Goal: Task Accomplishment & Management: Manage account settings

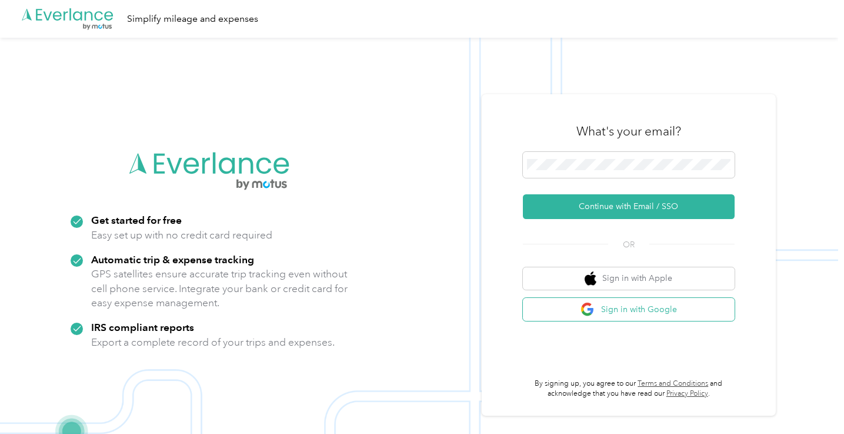
click at [628, 308] on button "Sign in with Google" at bounding box center [629, 309] width 212 height 23
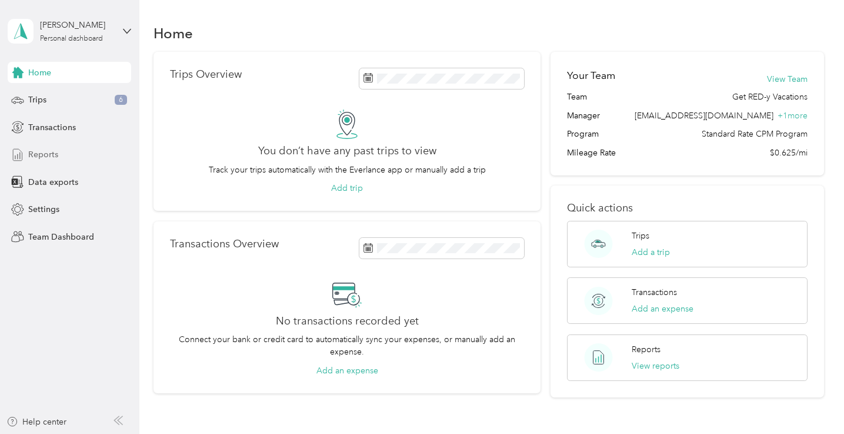
click at [48, 152] on span "Reports" at bounding box center [43, 154] width 30 height 12
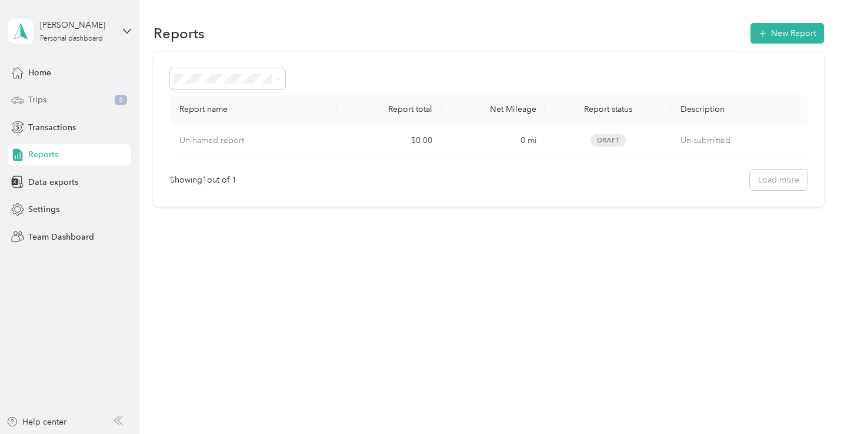
click at [52, 98] on div "Trips 6" at bounding box center [70, 99] width 124 height 21
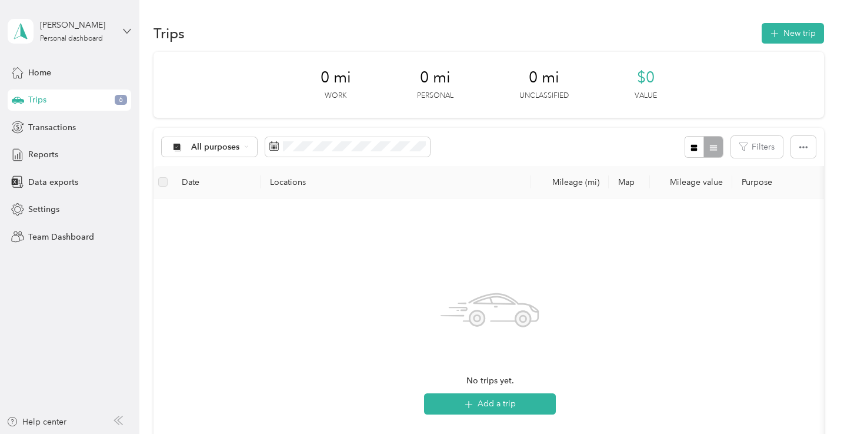
click at [128, 29] on icon at bounding box center [127, 31] width 8 height 8
click at [78, 92] on div "Team dashboard" at bounding box center [49, 97] width 63 height 12
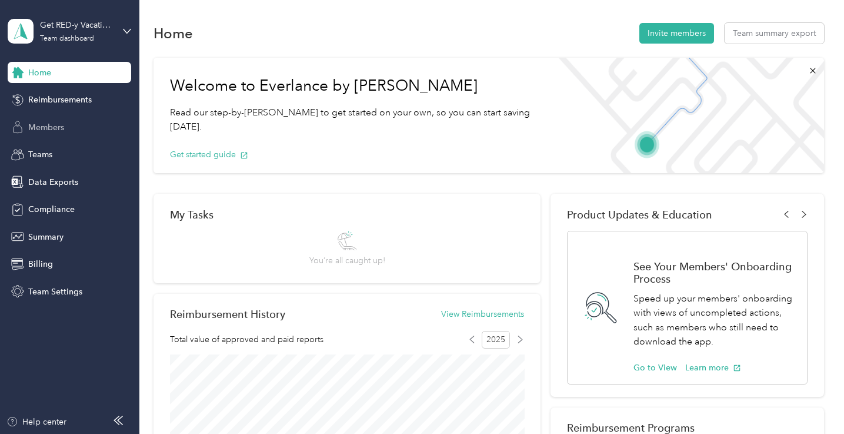
click at [53, 123] on span "Members" at bounding box center [46, 127] width 36 height 12
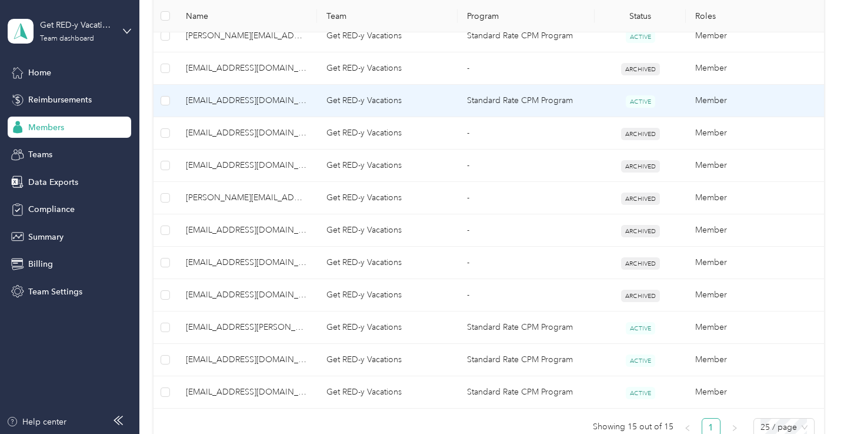
scroll to position [412, 0]
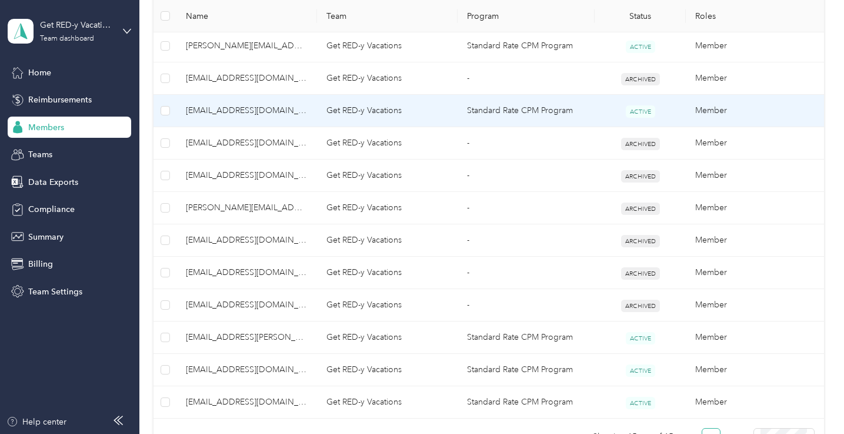
click at [234, 111] on span "[EMAIL_ADDRESS][DOMAIN_NAME]" at bounding box center [247, 110] width 122 height 13
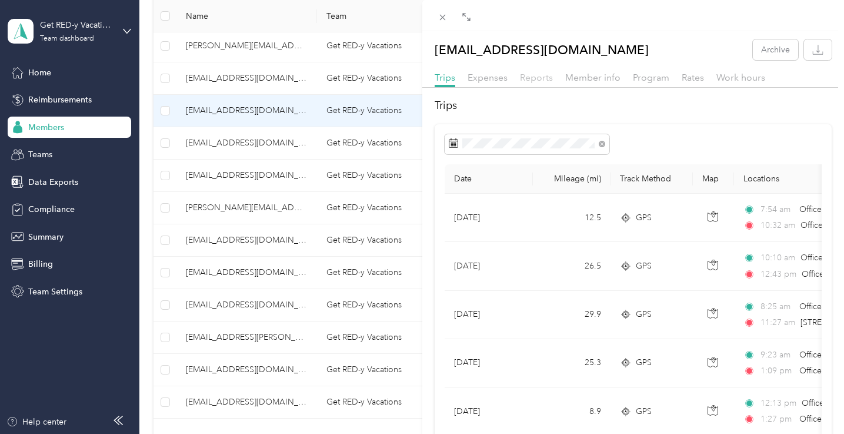
click at [537, 79] on span "Reports" at bounding box center [536, 77] width 33 height 11
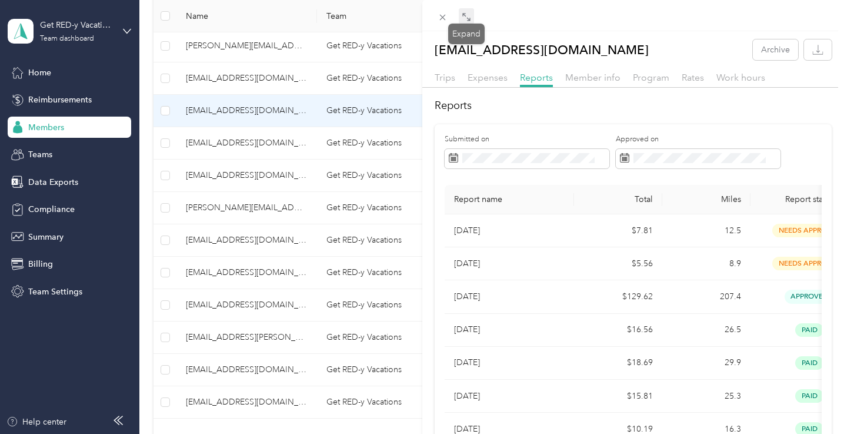
click at [464, 16] on icon at bounding box center [466, 16] width 9 height 9
